Goal: Task Accomplishment & Management: Complete application form

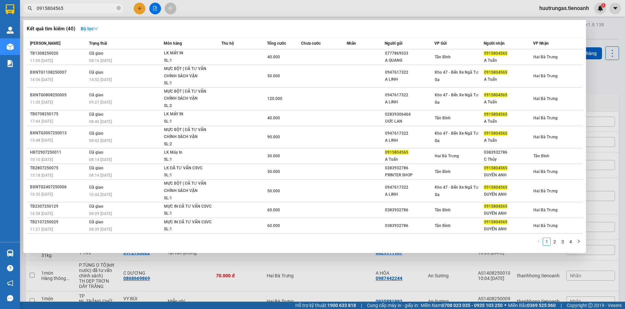
click at [92, 7] on input "0915804565" at bounding box center [76, 8] width 79 height 7
paste input "43198249"
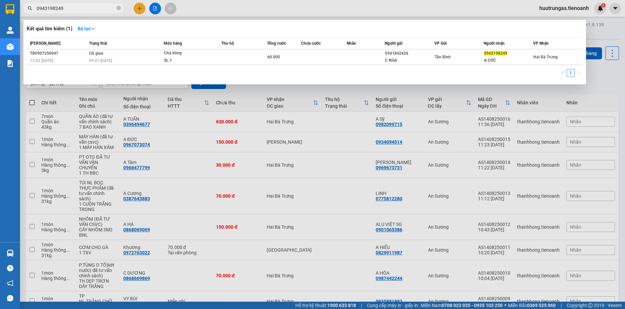
type input "0943198249"
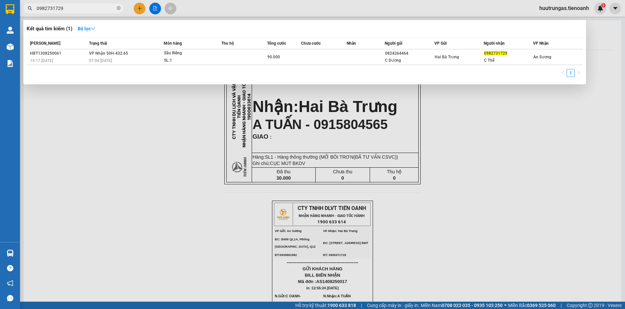
click at [83, 7] on input "0982731729" at bounding box center [76, 8] width 79 height 7
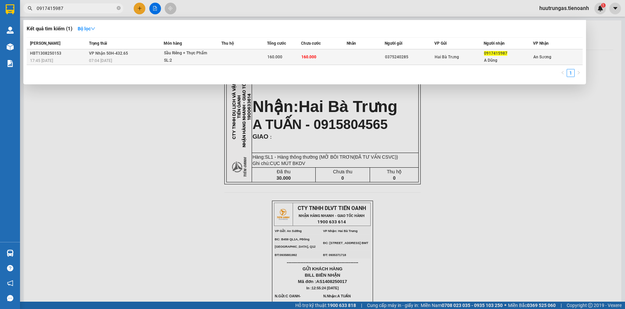
type input "0917415987"
click at [213, 59] on div "SL: 2" at bounding box center [189, 60] width 50 height 7
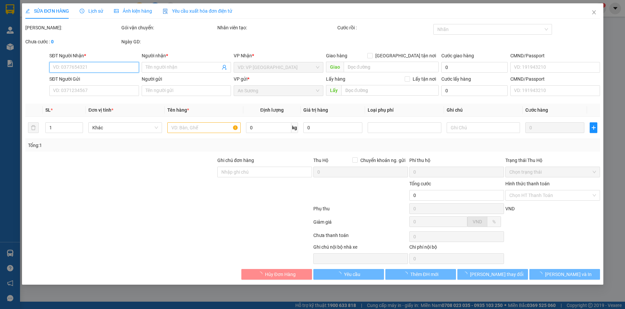
type input "0917415987"
type input "A Dũng"
type input "0375240285"
type input "160.000"
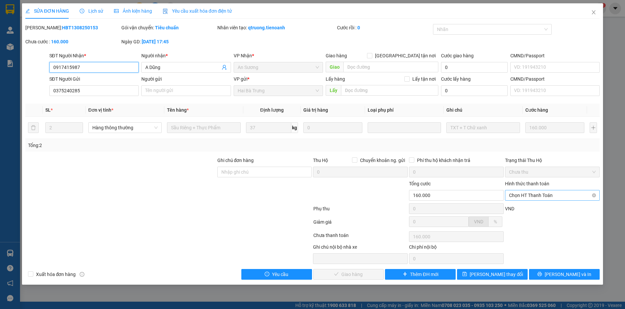
click at [573, 195] on span "Chọn HT Thanh Toán" at bounding box center [552, 195] width 87 height 10
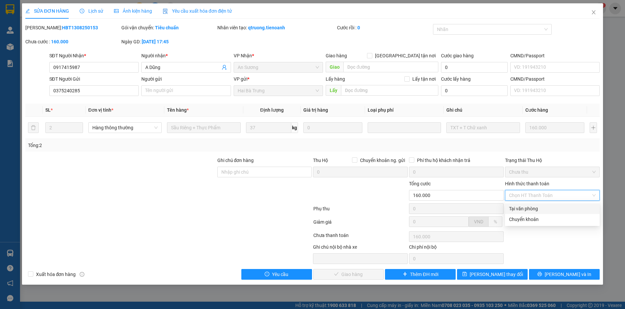
click at [547, 210] on div "Tại văn phòng" at bounding box center [552, 208] width 87 height 7
type input "0"
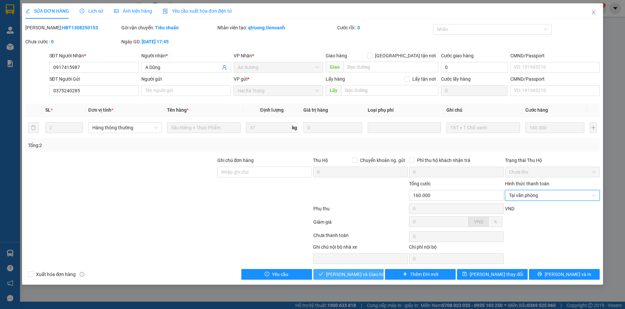
click at [373, 272] on button "Lưu và Giao hàng" at bounding box center [348, 274] width 71 height 11
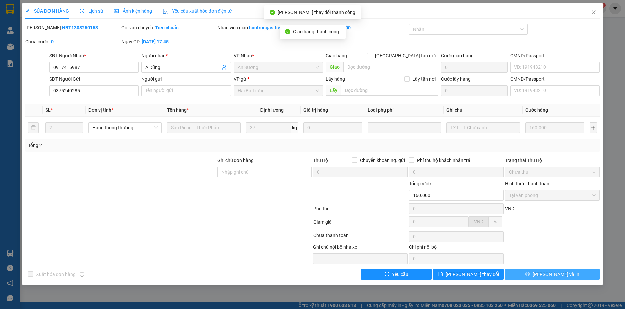
click at [562, 275] on span "Lưu và In" at bounding box center [556, 274] width 47 height 7
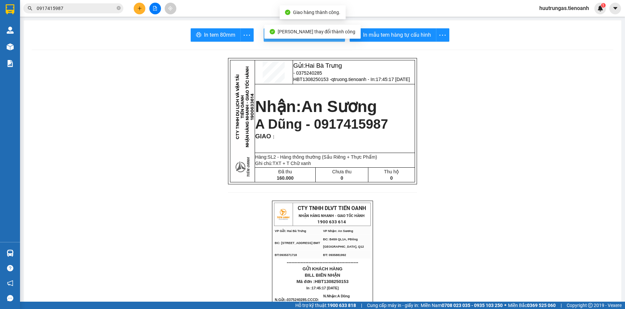
click at [315, 40] on button "In mẫu biên lai tự cấu hình" at bounding box center [304, 34] width 81 height 13
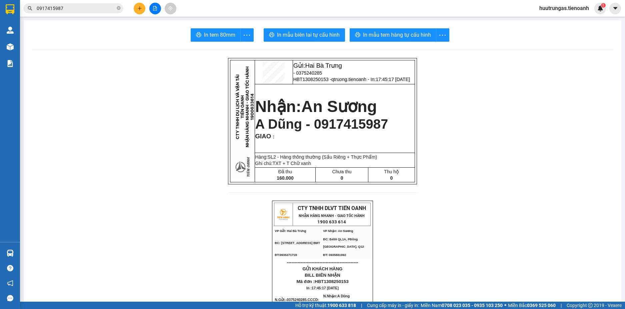
click at [141, 9] on icon "plus" at bounding box center [139, 8] width 5 height 5
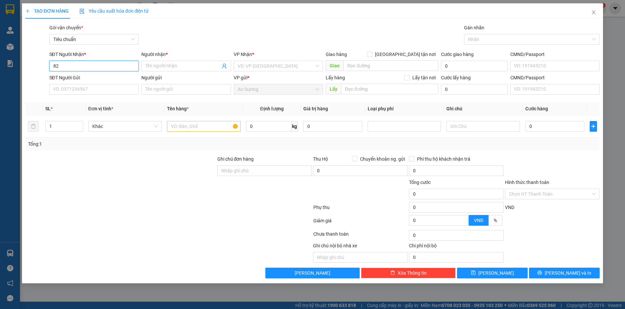
type input "8"
drag, startPoint x: 84, startPoint y: 66, endPoint x: 15, endPoint y: 66, distance: 68.4
click at [15, 66] on div "TẠO ĐƠN HÀNG Yêu cầu xuất hóa đơn điện tử Transit Pickup Surcharge Ids Transit …" at bounding box center [312, 154] width 625 height 309
type input "0943198249"
click at [177, 69] on input "Người nhận *" at bounding box center [182, 65] width 75 height 7
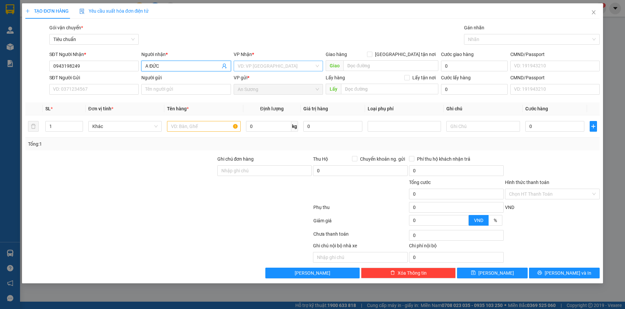
type input "A ĐỨC"
click at [245, 64] on input "search" at bounding box center [276, 66] width 77 height 10
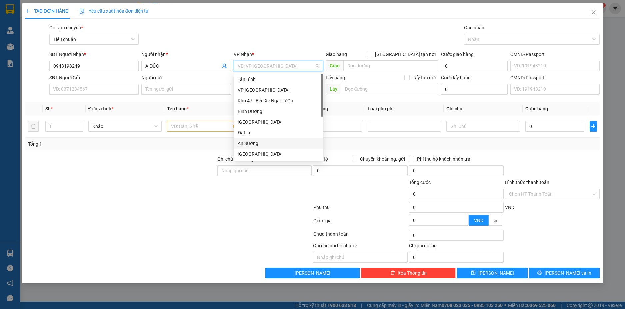
type input "H"
click at [261, 131] on div "Hai Bà Trưng" at bounding box center [279, 132] width 82 height 7
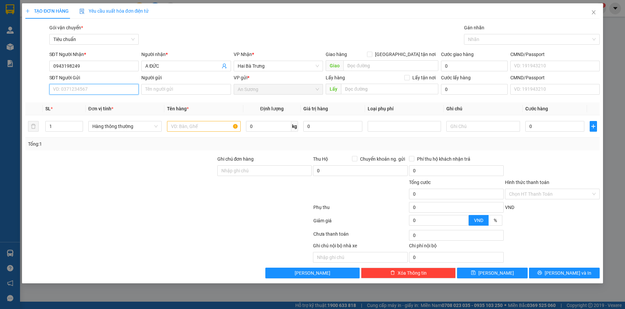
click at [84, 89] on input "SĐT Người Gửi" at bounding box center [94, 89] width 90 height 11
type input "0941842426"
click at [98, 102] on div "0941842426 - C NGA" at bounding box center [94, 102] width 82 height 7
type input "C NGA"
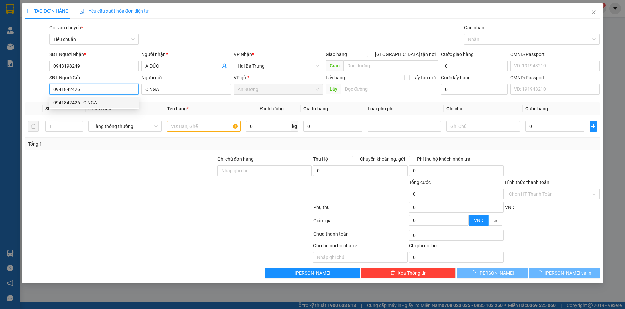
type input "90.000"
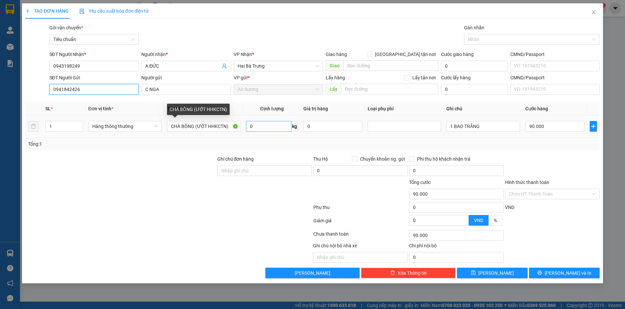
type input "0941842426"
click at [261, 128] on input "0" at bounding box center [268, 126] width 45 height 11
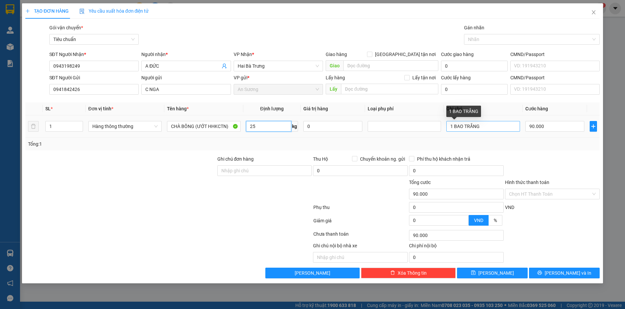
type input "25"
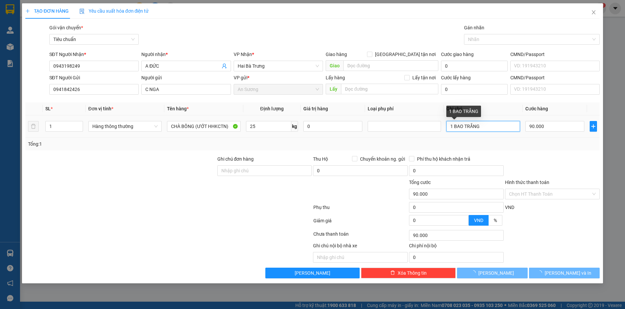
click at [454, 126] on input "1 BAO TRẮNG" at bounding box center [483, 126] width 73 height 11
type input "60.000"
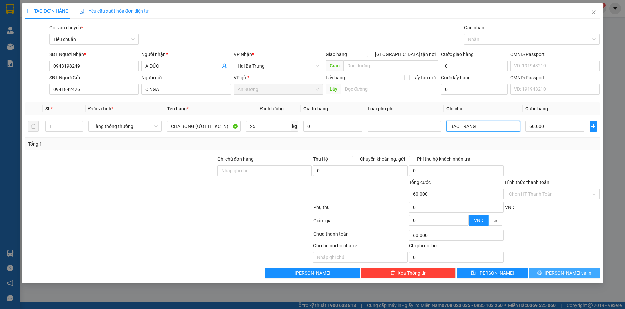
type input "BAO TRẮNG"
click at [583, 272] on button "Lưu và In" at bounding box center [564, 273] width 71 height 11
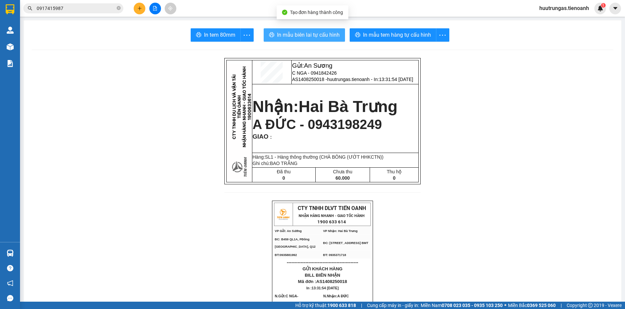
click at [318, 36] on span "In mẫu biên lai tự cấu hình" at bounding box center [308, 35] width 63 height 8
